Goal: Use online tool/utility: Utilize a website feature to perform a specific function

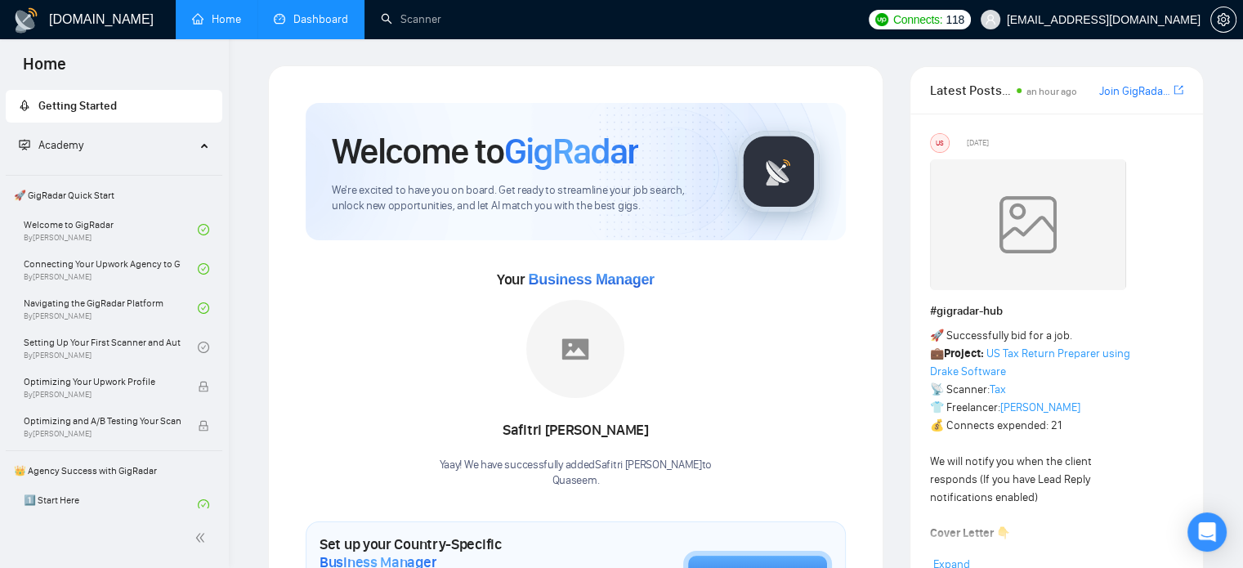
click at [327, 26] on link "Dashboard" at bounding box center [311, 19] width 74 height 14
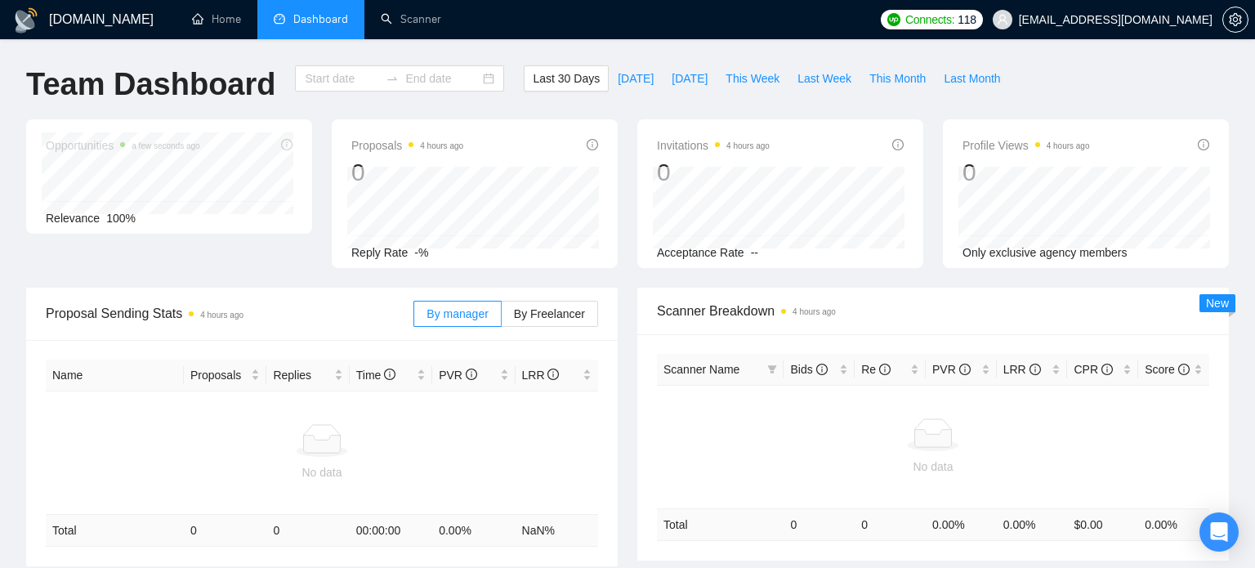
type input "[DATE]"
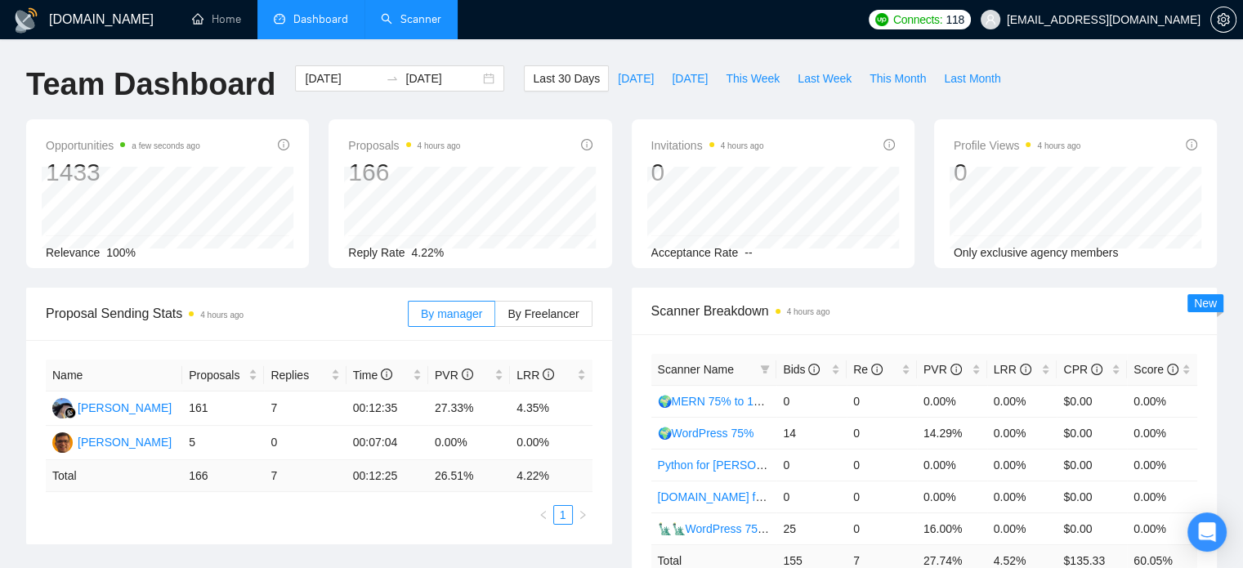
click at [417, 20] on link "Scanner" at bounding box center [411, 19] width 60 height 14
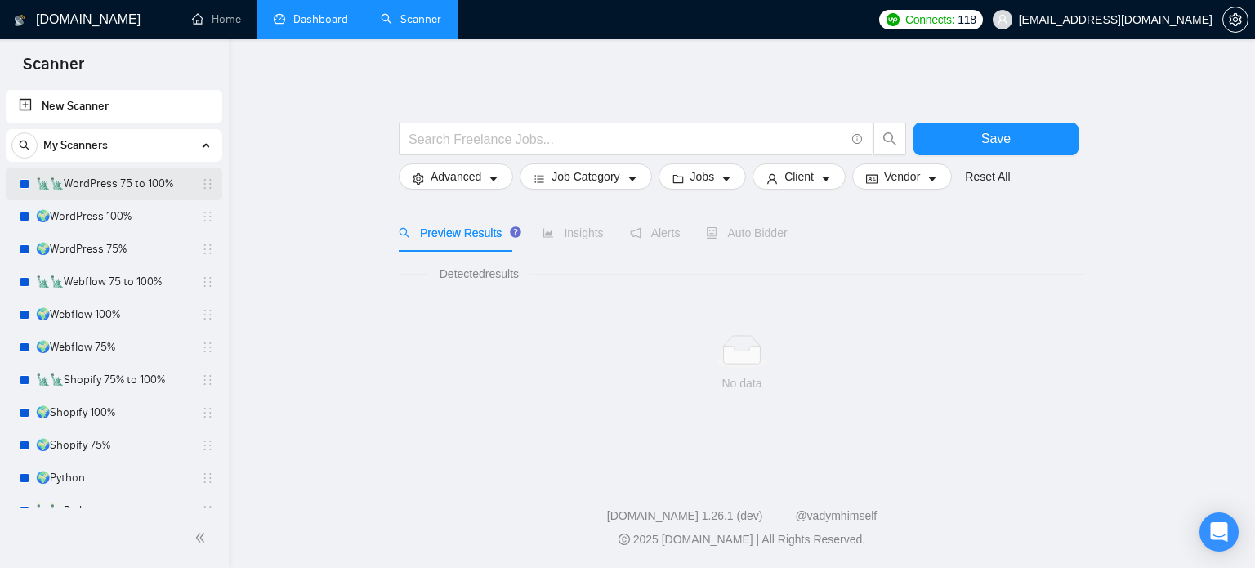
click at [105, 181] on link "🗽🗽WordPress 75 to 100%" at bounding box center [113, 183] width 155 height 33
